Goal: Task Accomplishment & Management: Manage account settings

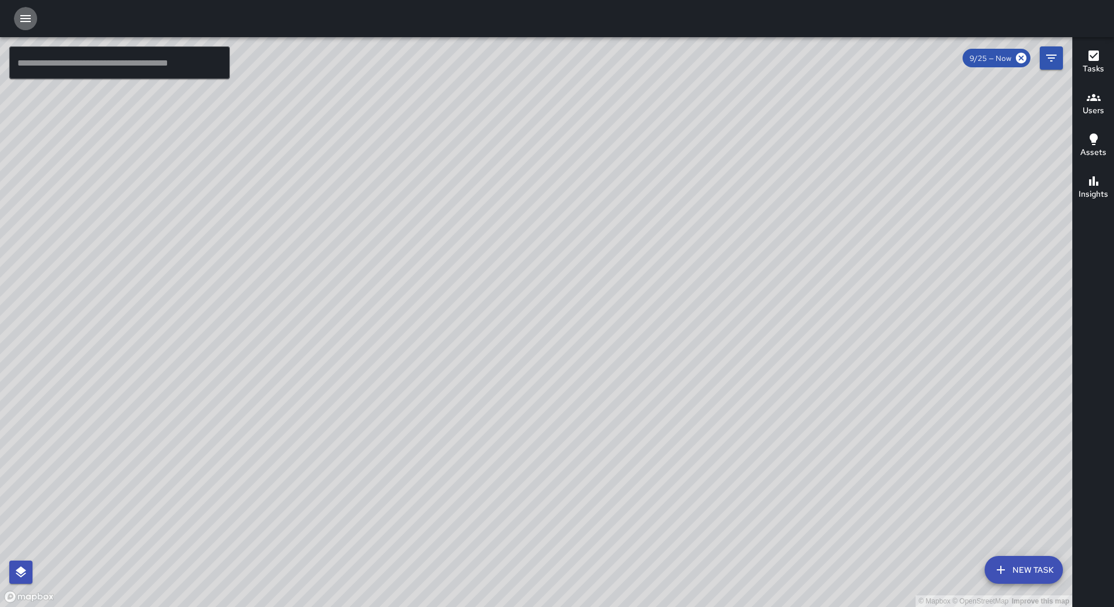
click at [35, 23] on button "button" at bounding box center [25, 18] width 23 height 23
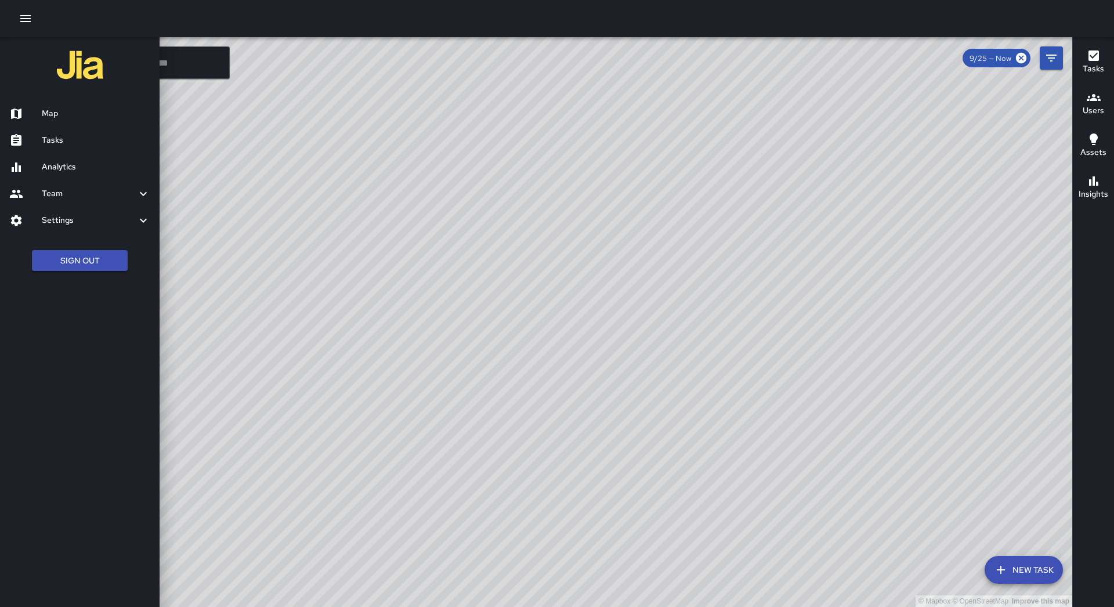
click at [74, 131] on div "Tasks" at bounding box center [80, 140] width 160 height 27
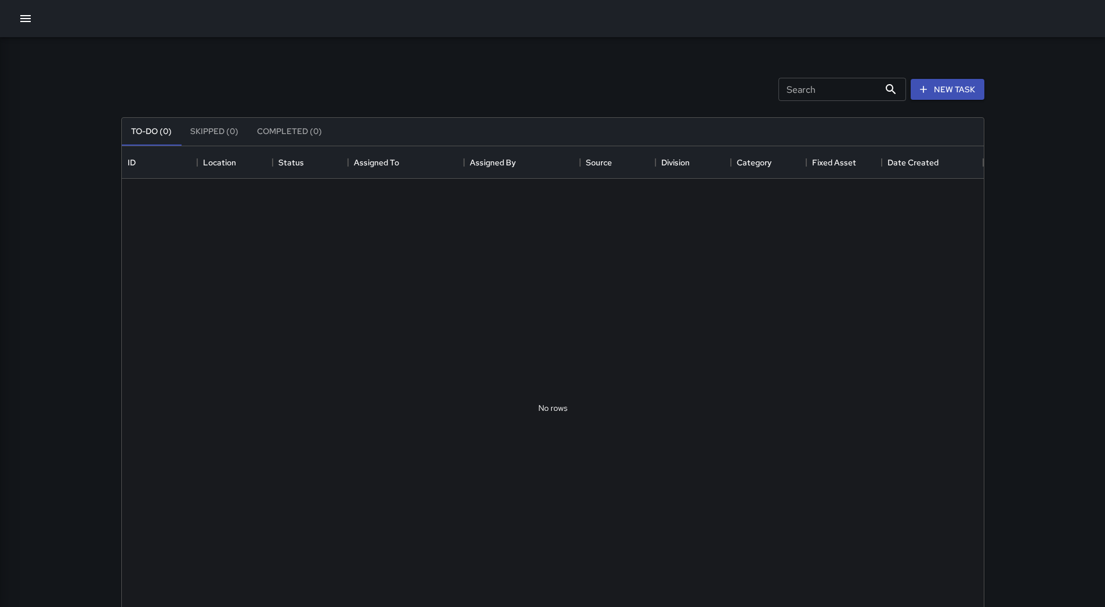
scroll to position [483, 854]
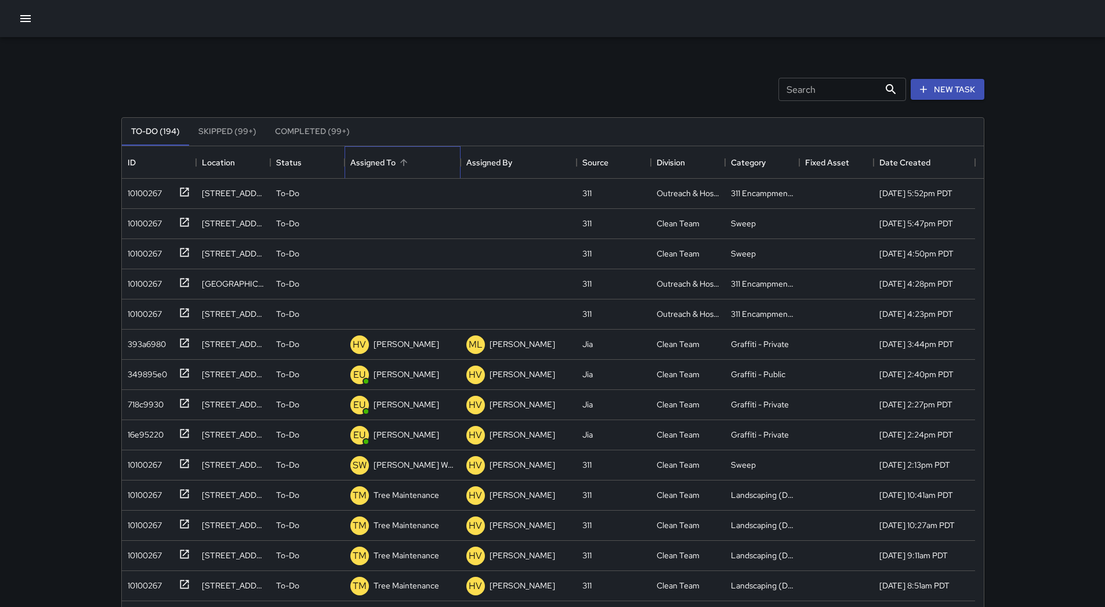
click at [413, 161] on div "Assigned To" at bounding box center [402, 162] width 104 height 32
click at [145, 193] on div "10100267" at bounding box center [142, 191] width 39 height 16
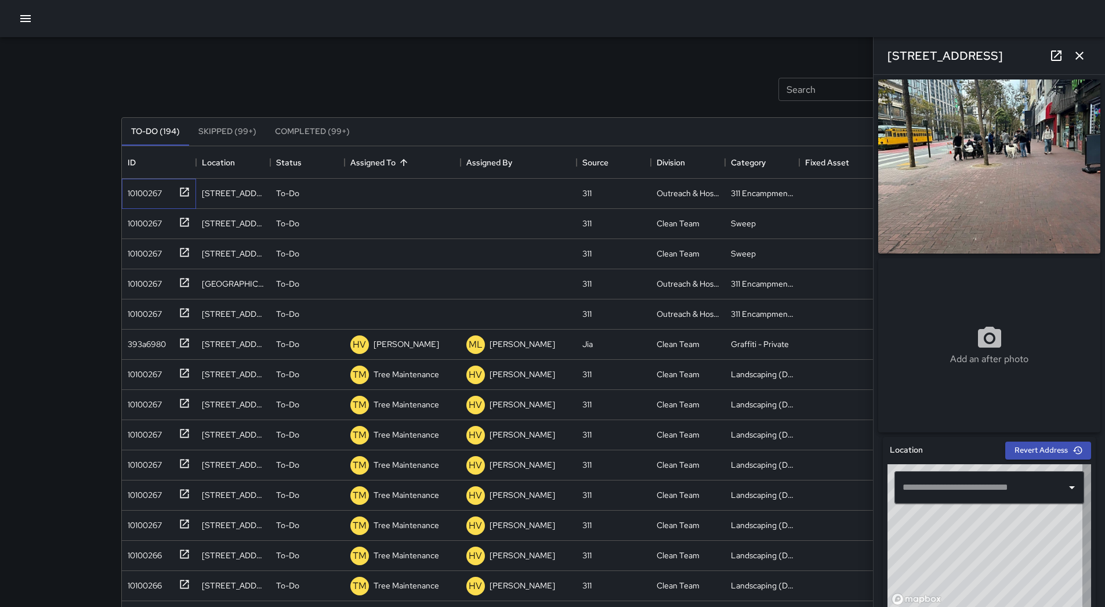
type input "**********"
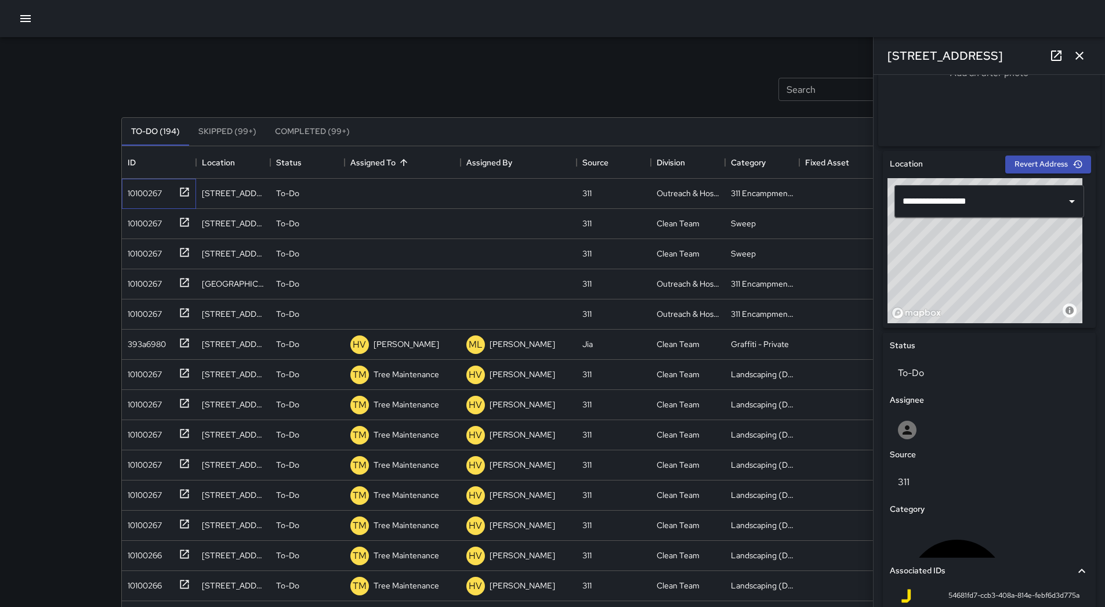
scroll to position [406, 0]
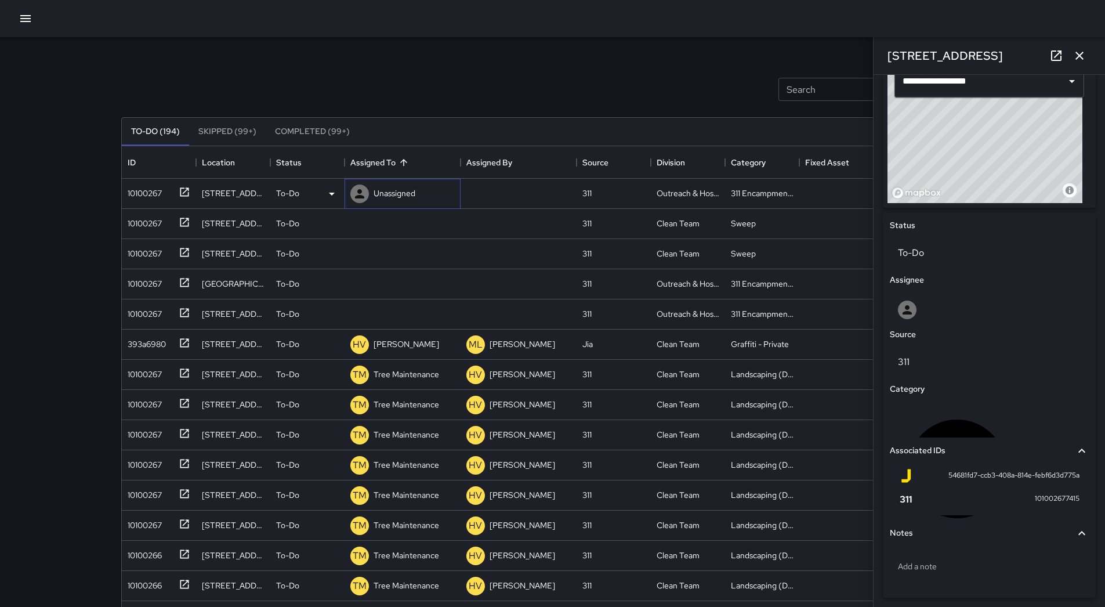
click at [399, 185] on div "Unassigned" at bounding box center [383, 193] width 70 height 23
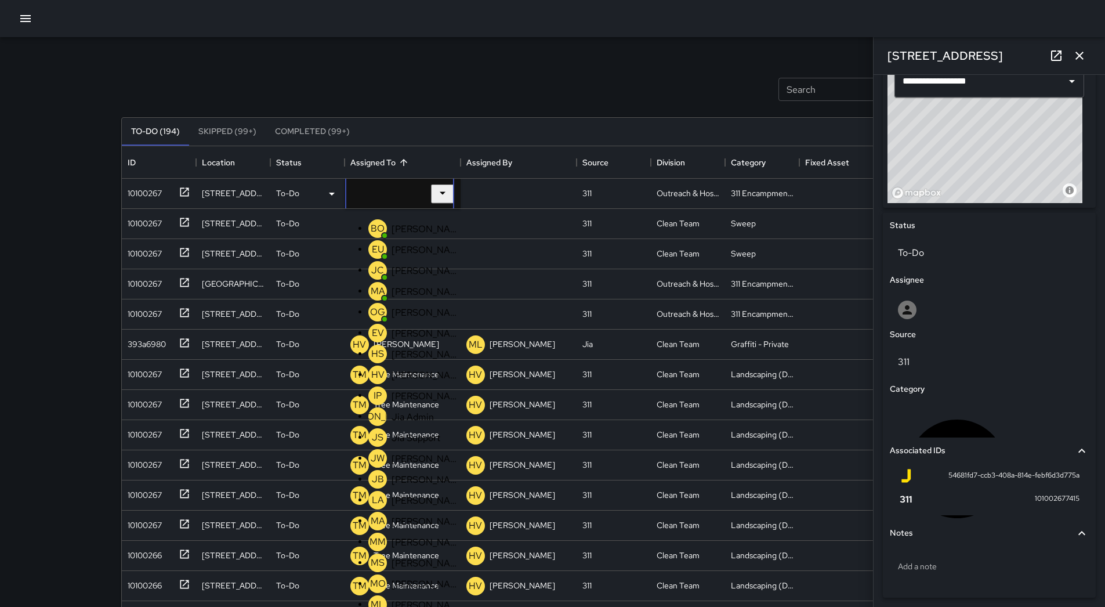
scroll to position [396, 0]
click at [407, 593] on div "ML [PERSON_NAME]" at bounding box center [414, 604] width 96 height 23
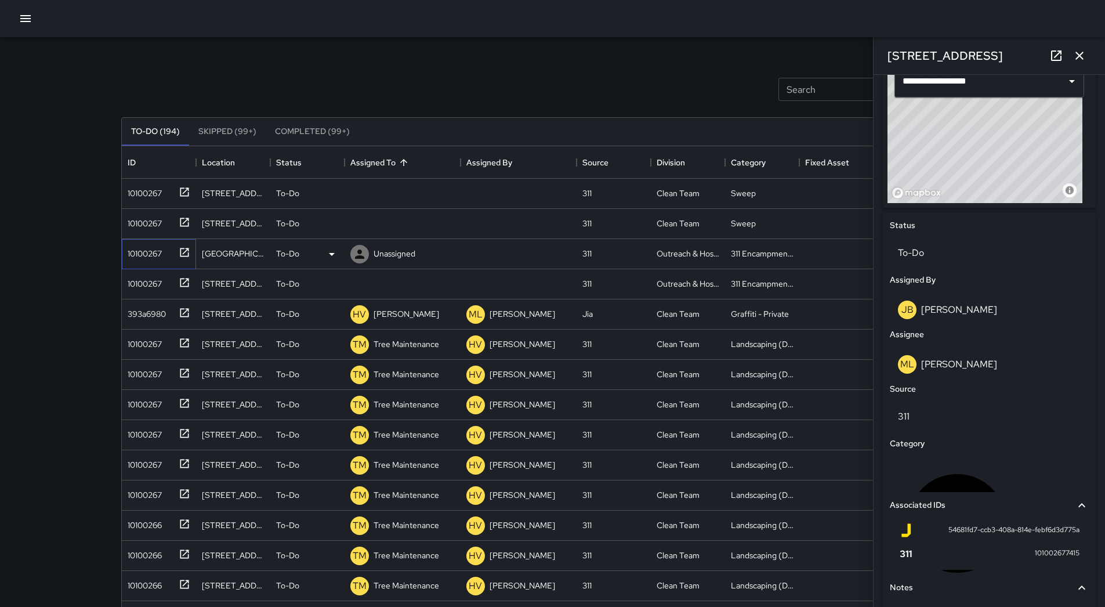
click at [139, 251] on div "10100267" at bounding box center [142, 251] width 39 height 16
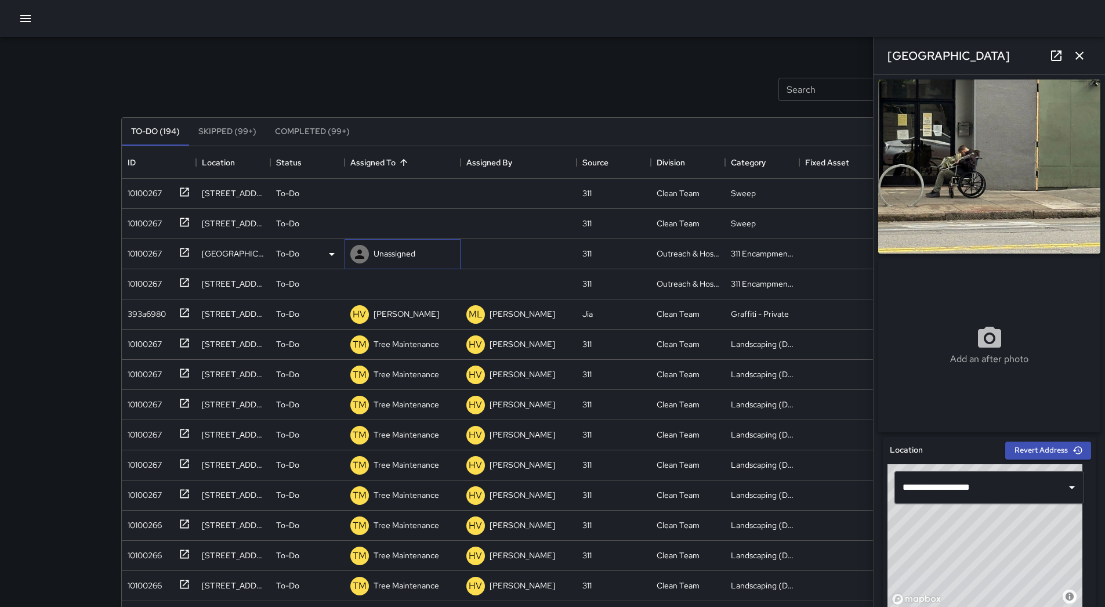
click at [360, 254] on icon at bounding box center [359, 253] width 9 height 9
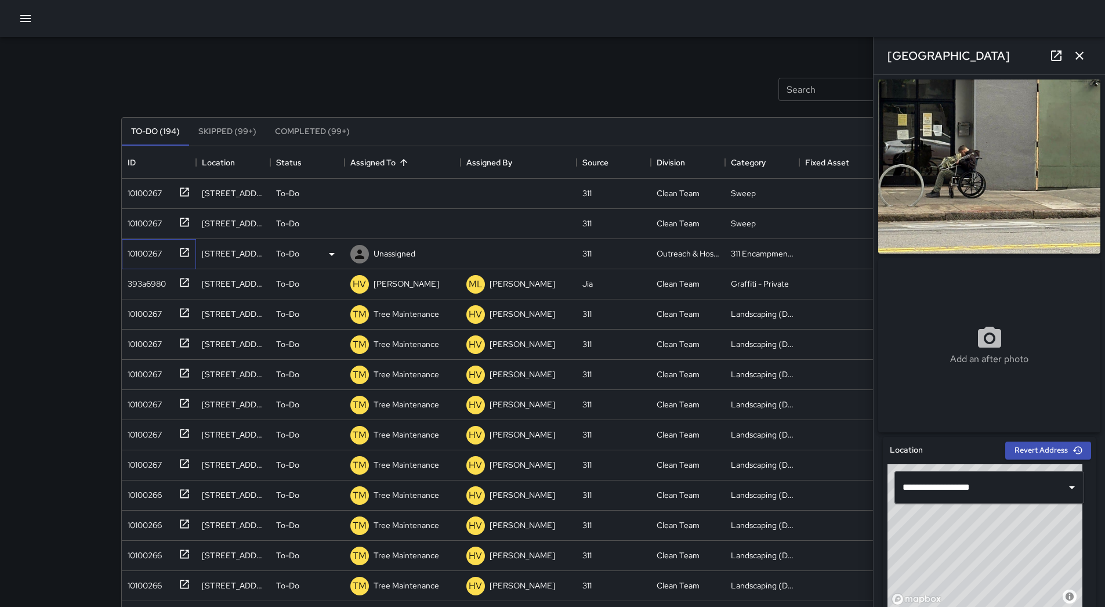
click at [174, 260] on div at bounding box center [182, 251] width 16 height 19
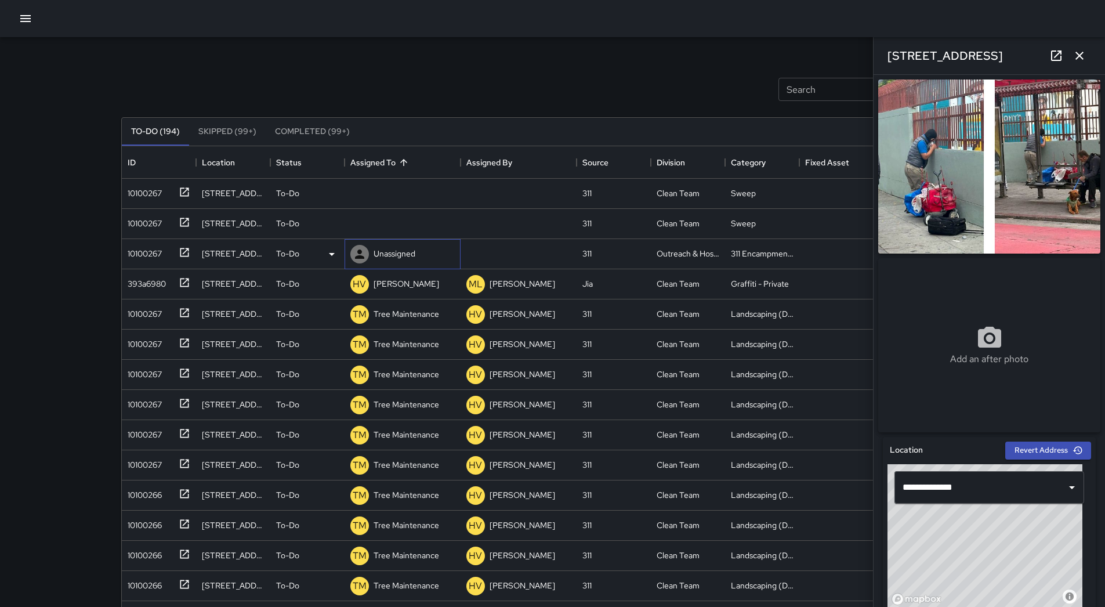
click at [406, 260] on div "Unassigned" at bounding box center [394, 253] width 46 height 16
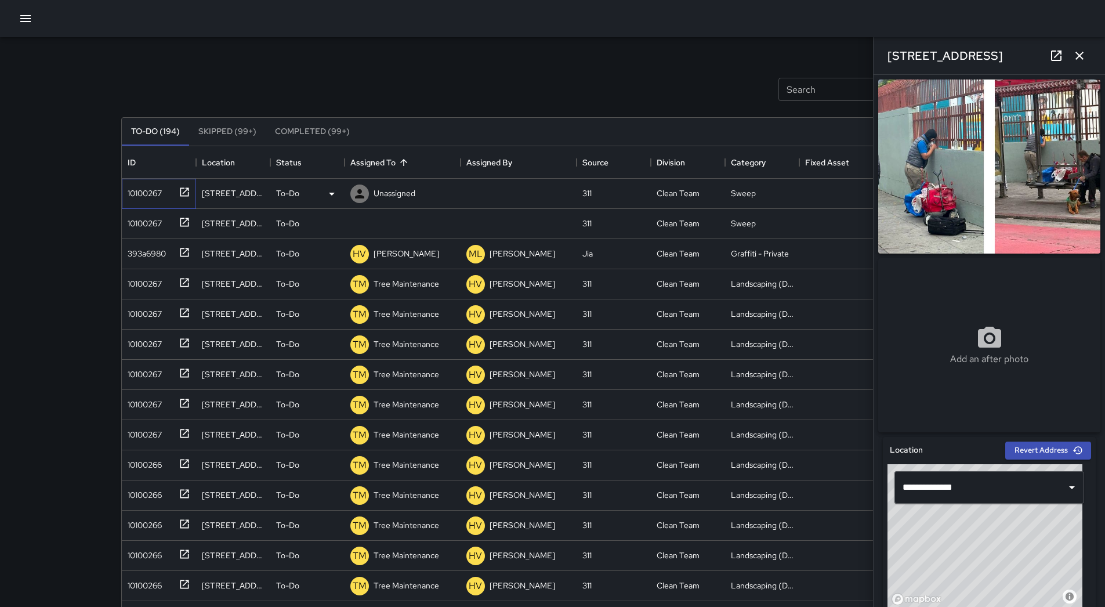
click at [139, 198] on div "10100267" at bounding box center [142, 191] width 39 height 16
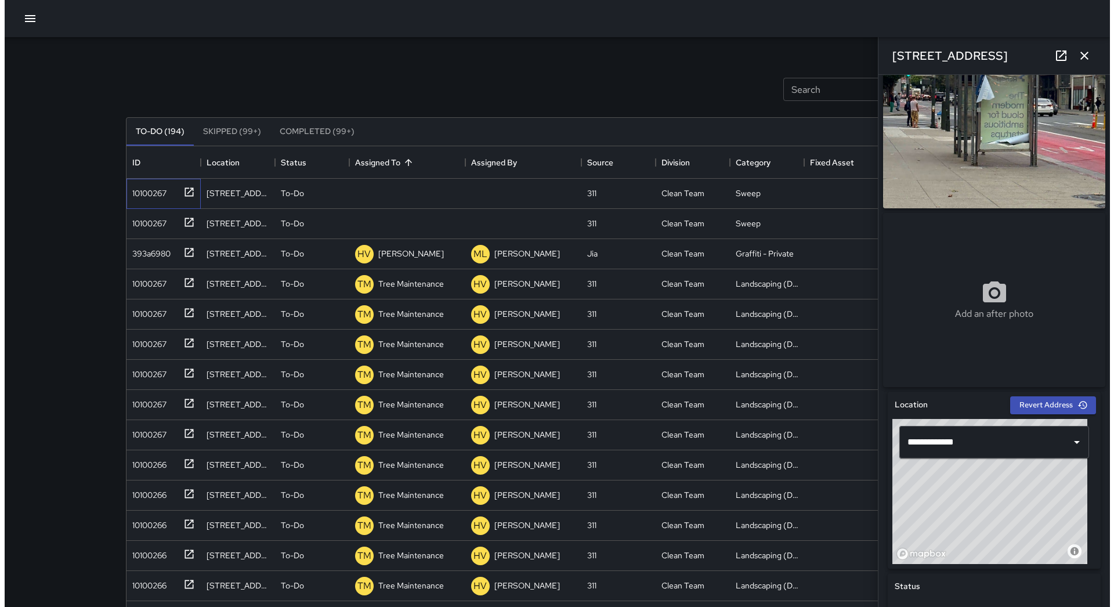
scroll to position [0, 0]
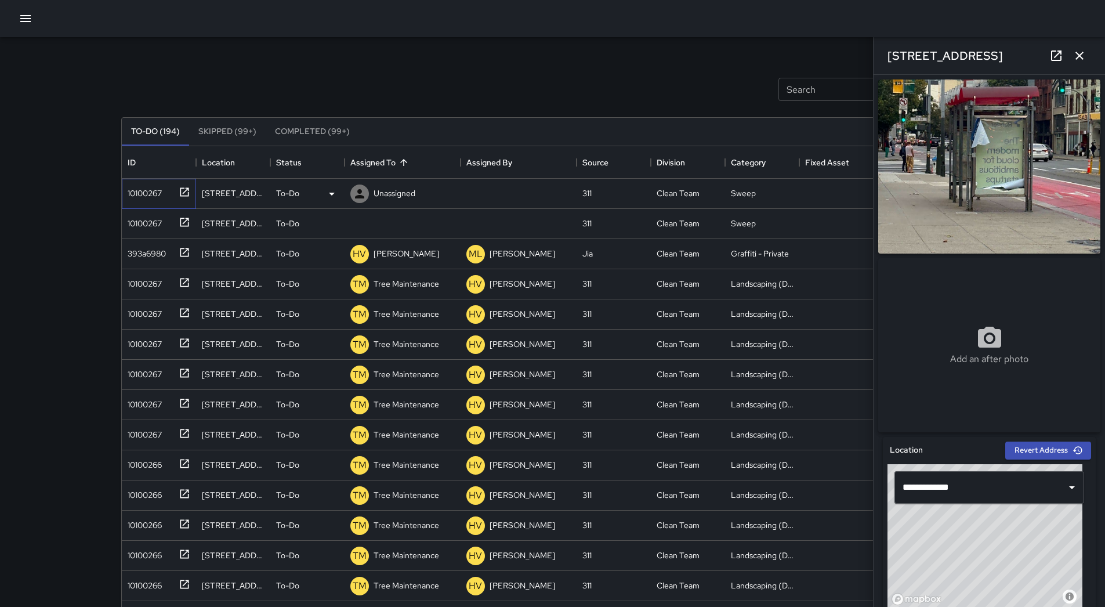
click at [141, 198] on div "10100267" at bounding box center [142, 191] width 39 height 16
click at [403, 190] on p "Unassigned" at bounding box center [395, 193] width 42 height 12
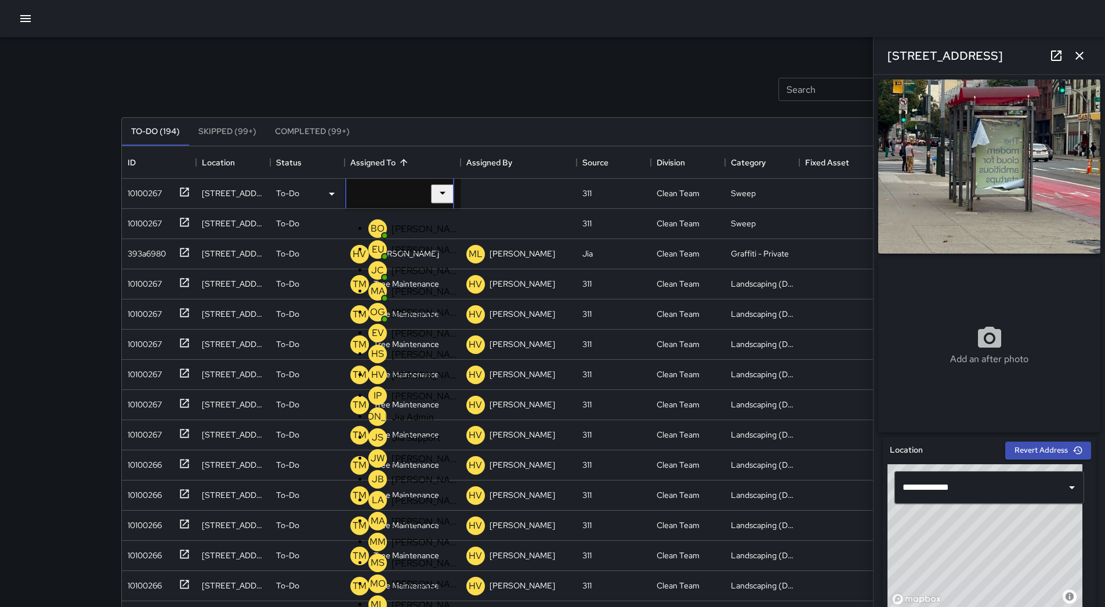
click at [409, 232] on p "[PERSON_NAME] Overall" at bounding box center [426, 229] width 68 height 12
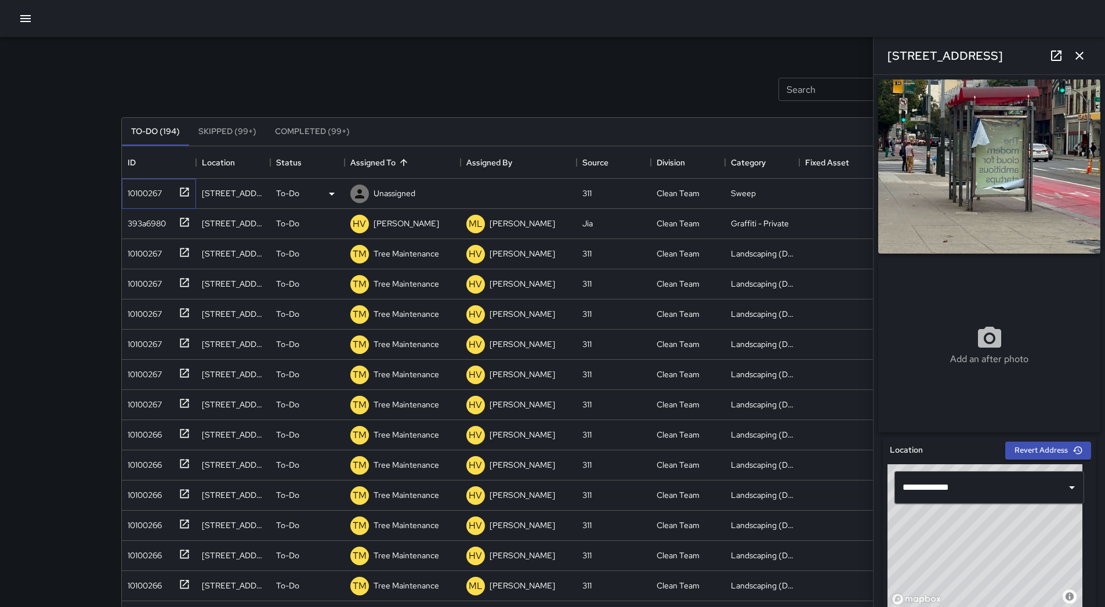
click at [137, 198] on div "10100267" at bounding box center [142, 191] width 39 height 16
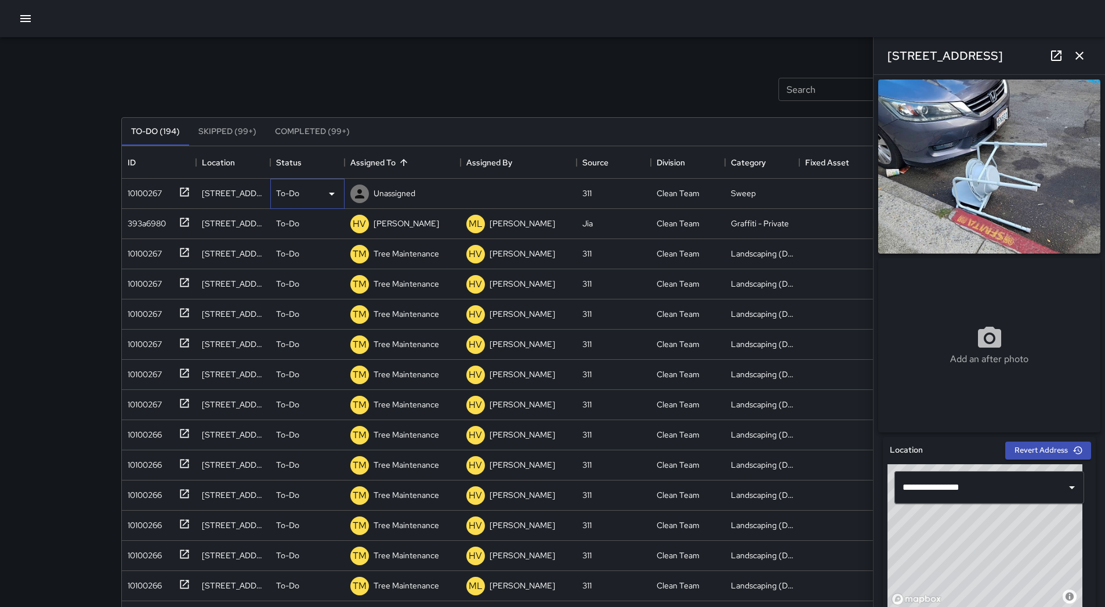
click at [327, 194] on icon at bounding box center [332, 194] width 14 height 14
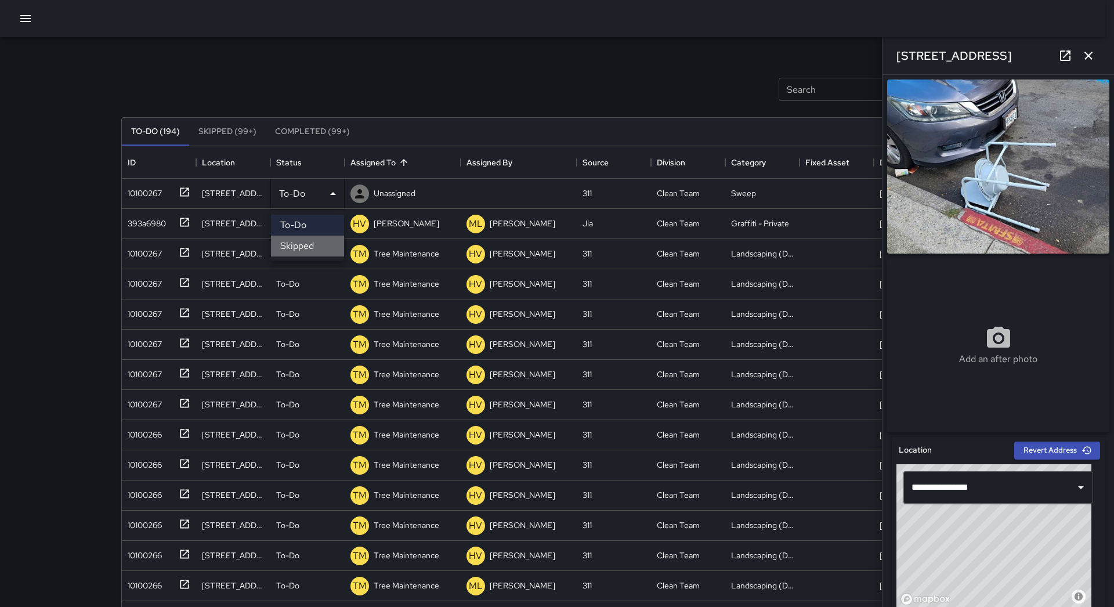
drag, startPoint x: 315, startPoint y: 251, endPoint x: 172, endPoint y: 228, distance: 145.1
click at [315, 251] on li "Skipped" at bounding box center [307, 246] width 73 height 21
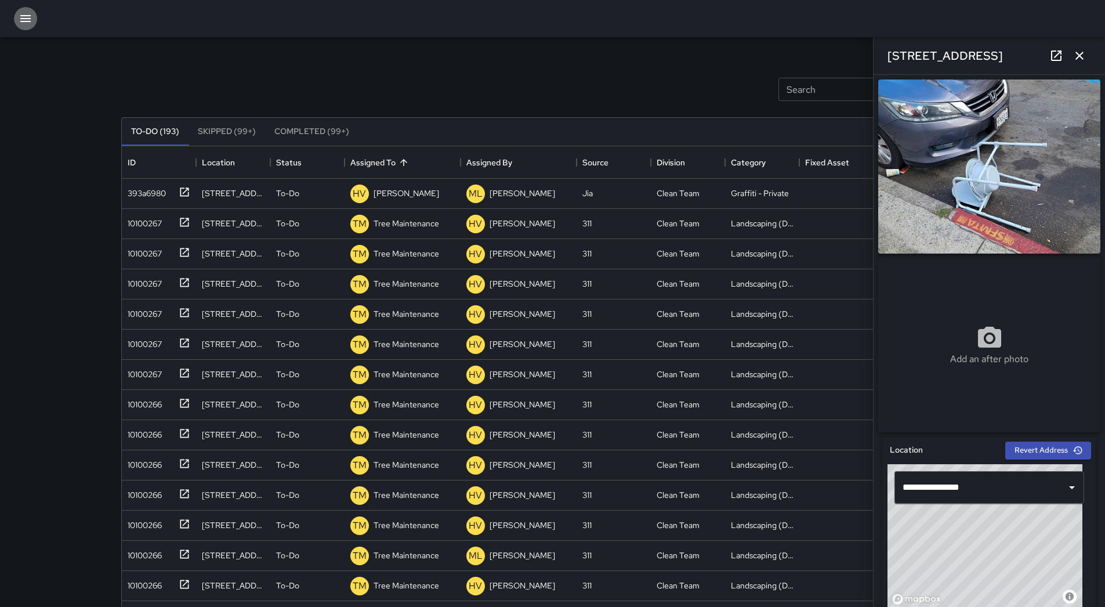
click at [23, 19] on icon "button" at bounding box center [25, 18] width 10 height 7
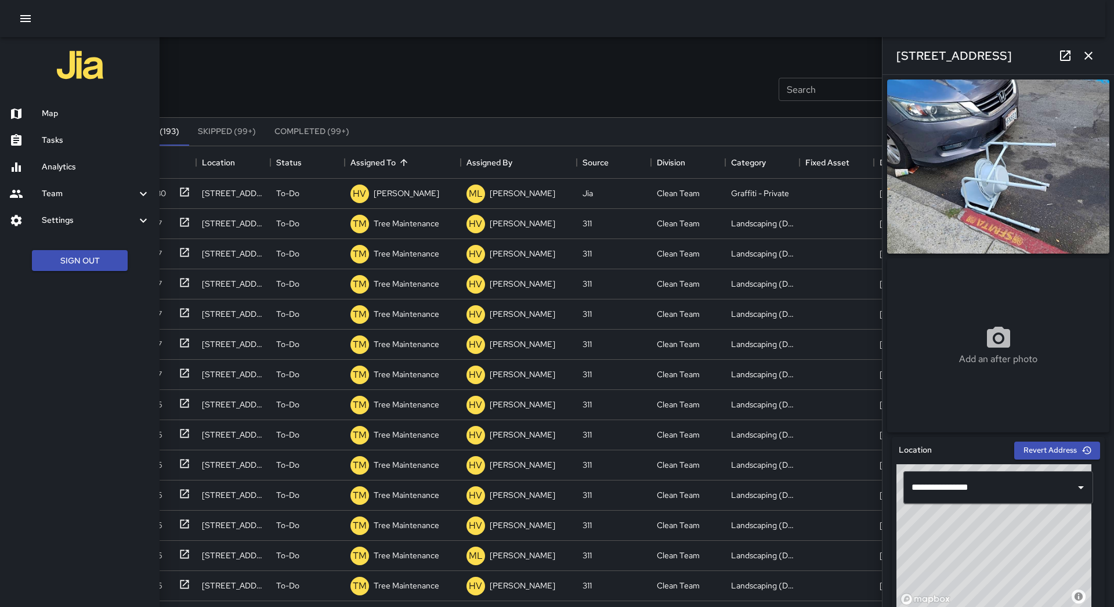
click at [75, 130] on div "Tasks" at bounding box center [80, 140] width 160 height 27
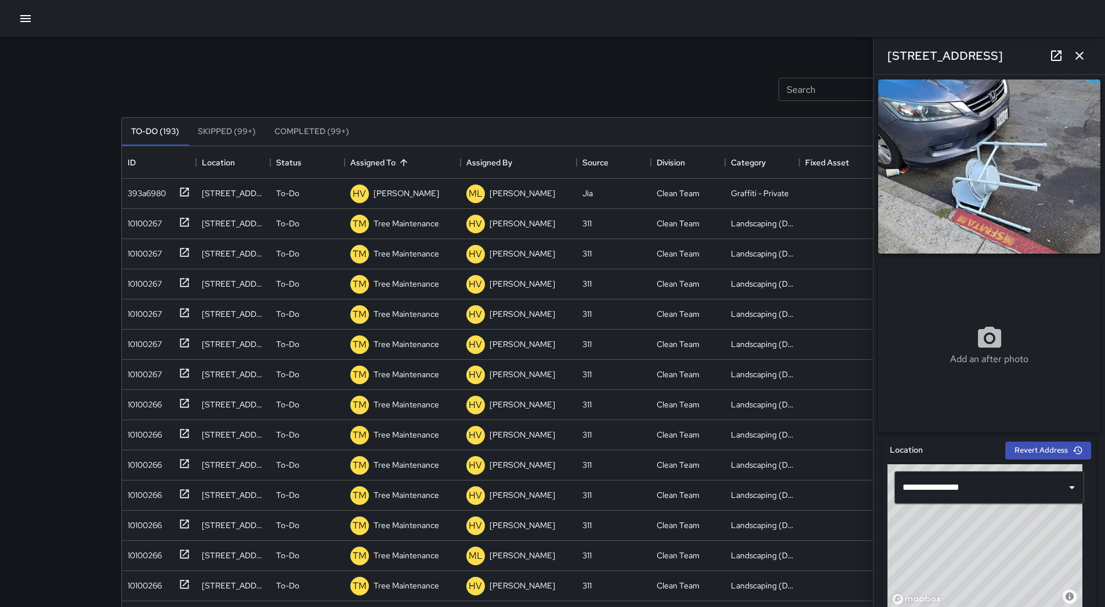
click at [20, 23] on icon "button" at bounding box center [26, 19] width 14 height 14
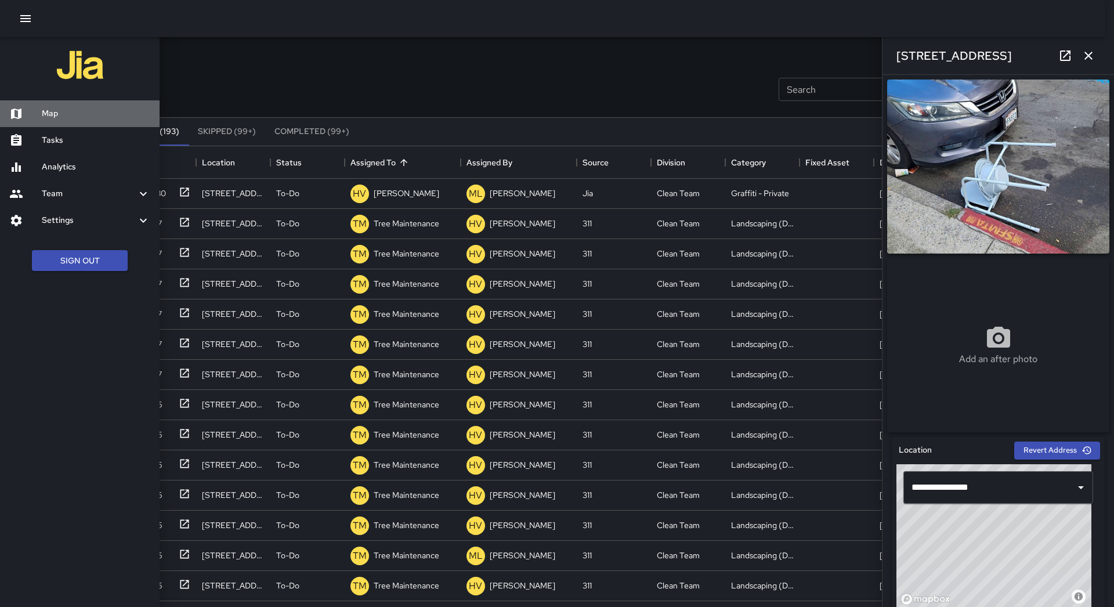
drag, startPoint x: 91, startPoint y: 121, endPoint x: 1113, endPoint y: 3, distance: 1029.8
click at [91, 121] on div "Map" at bounding box center [80, 113] width 160 height 27
